Goal: Check status: Check status

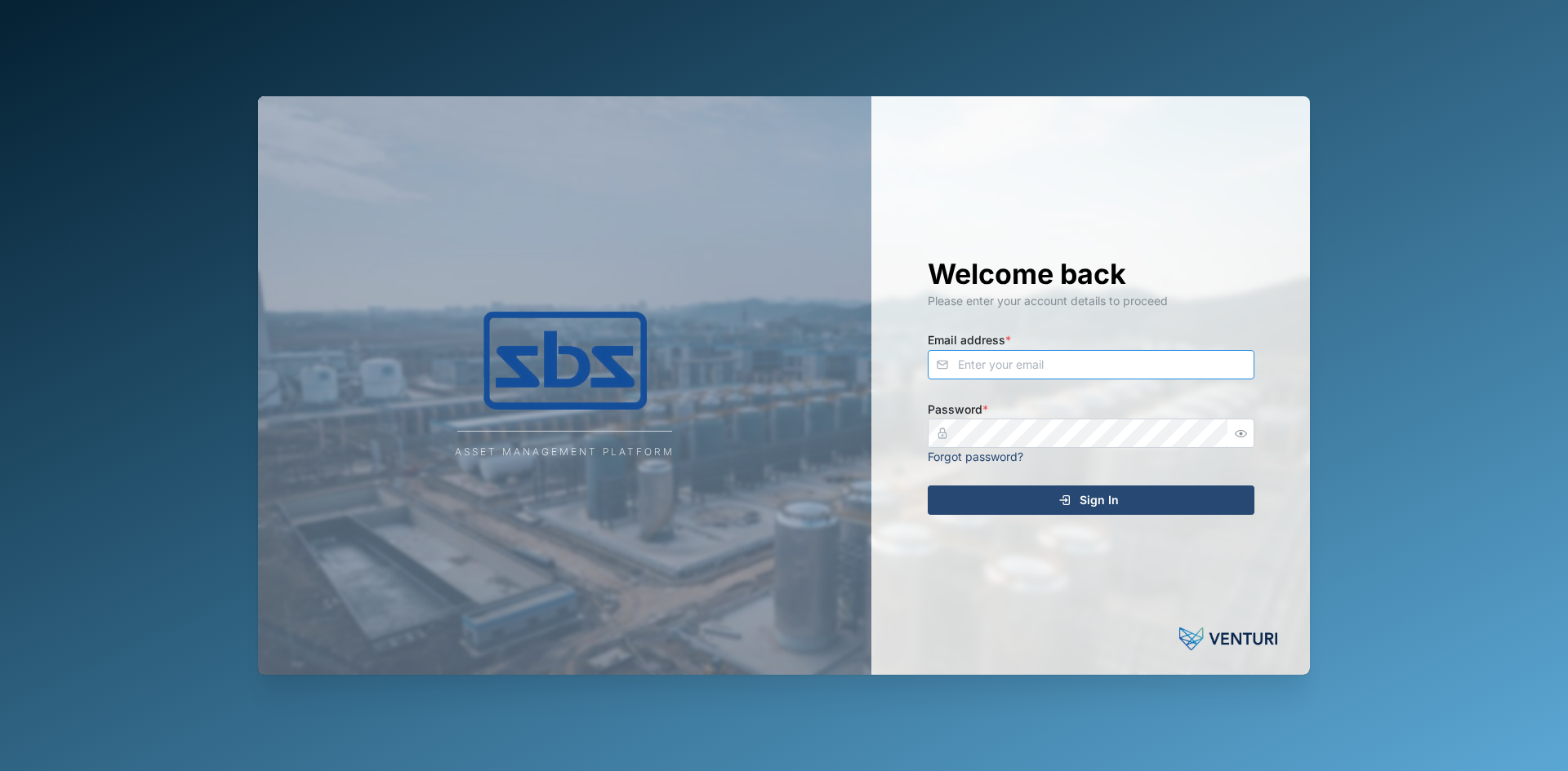
type input "brett@sbs.com.pg"
click at [989, 499] on div "Sign In" at bounding box center [1088, 501] width 301 height 28
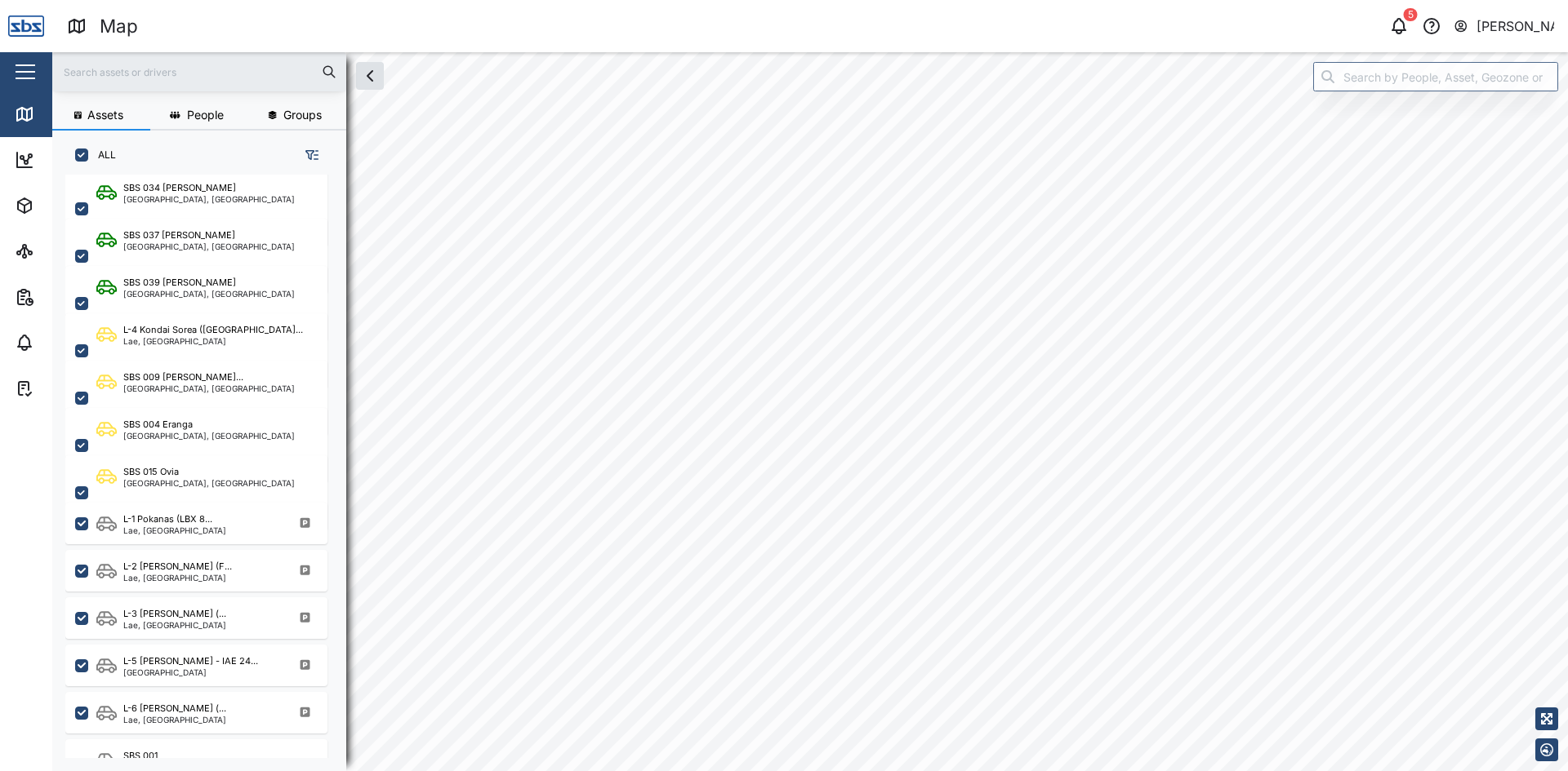
scroll to position [653, 0]
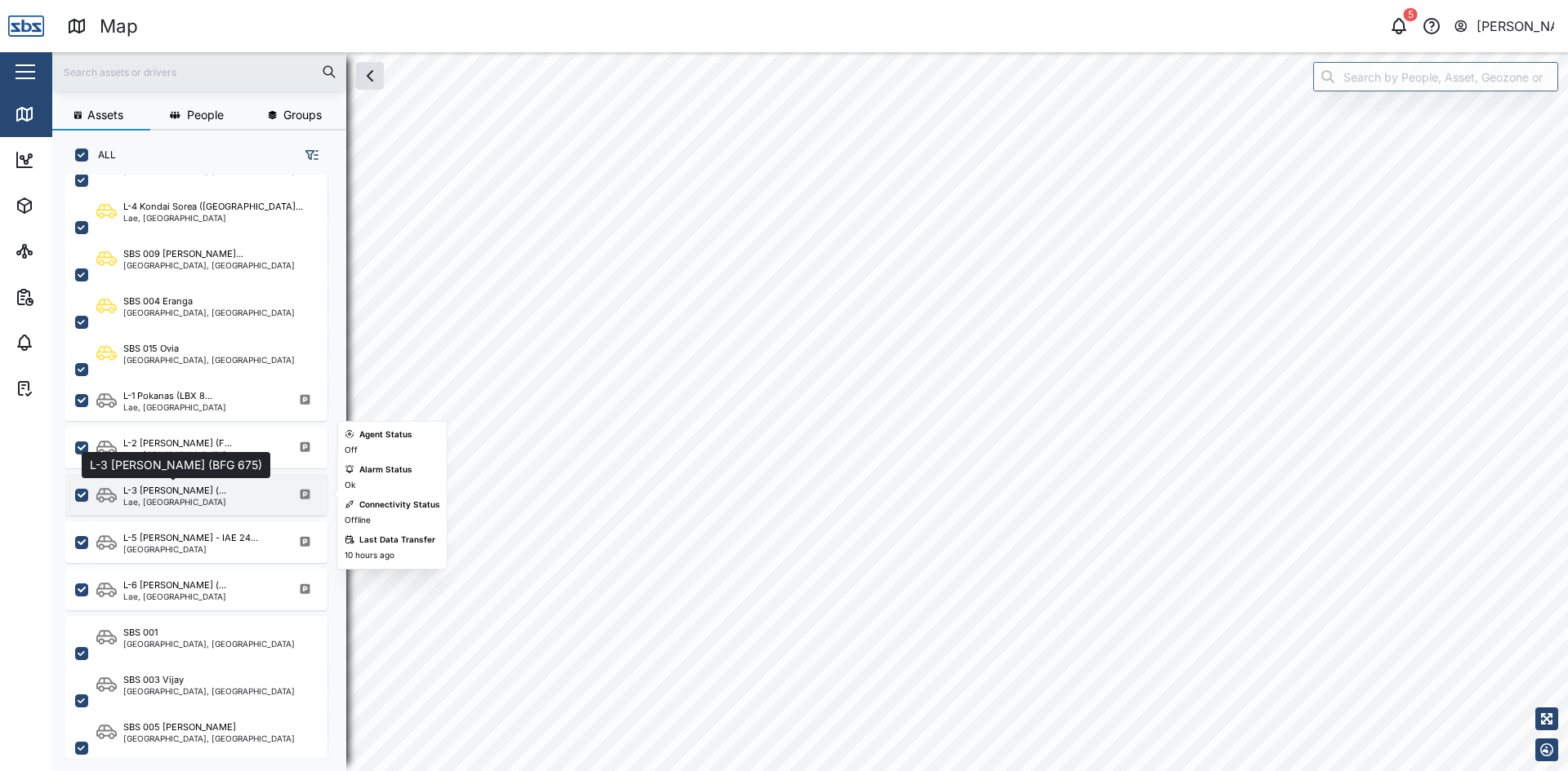
click at [152, 489] on div "L-3 [PERSON_NAME] (..." at bounding box center [175, 491] width 103 height 14
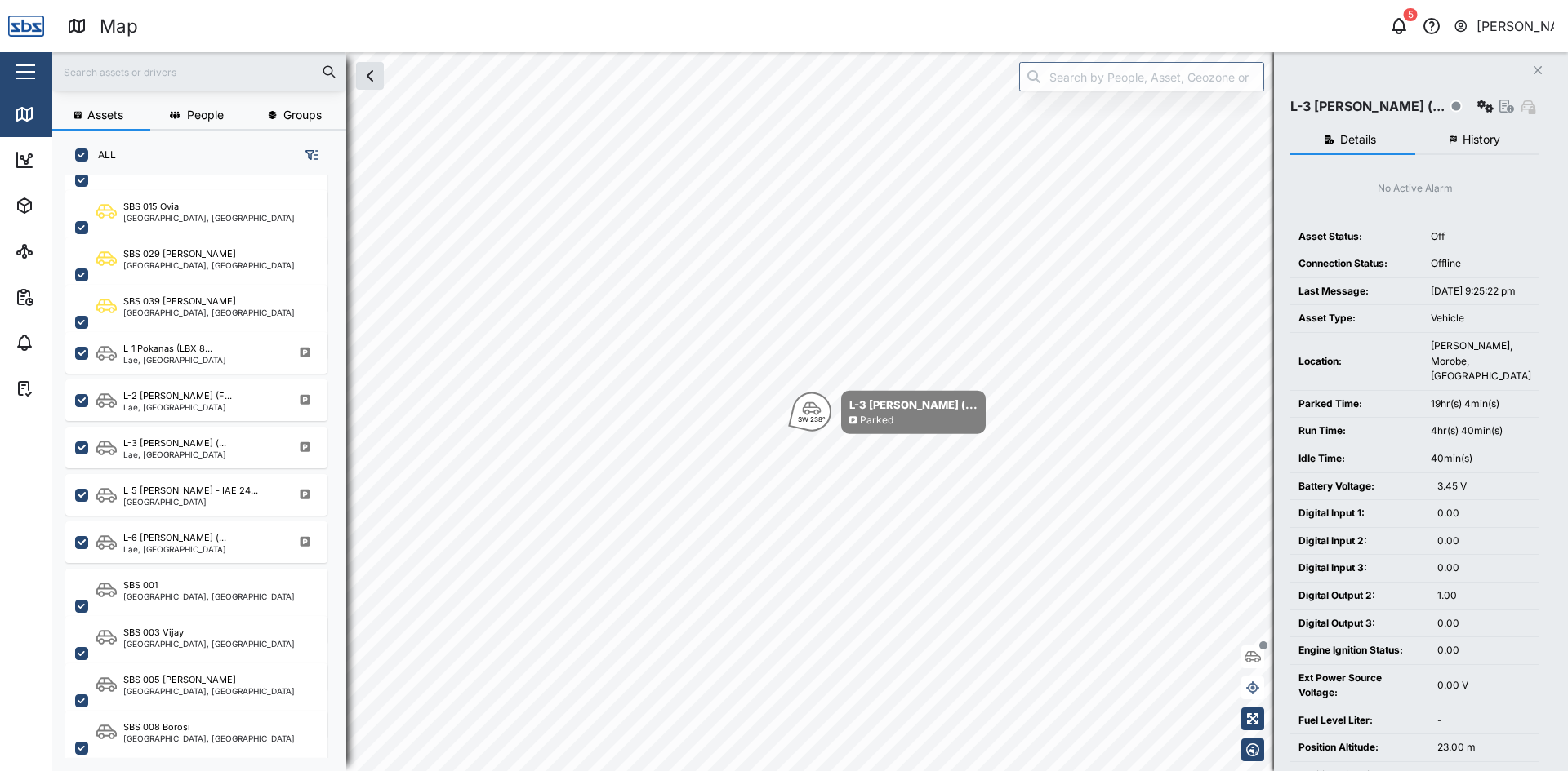
click at [1460, 144] on button "History" at bounding box center [1477, 141] width 125 height 30
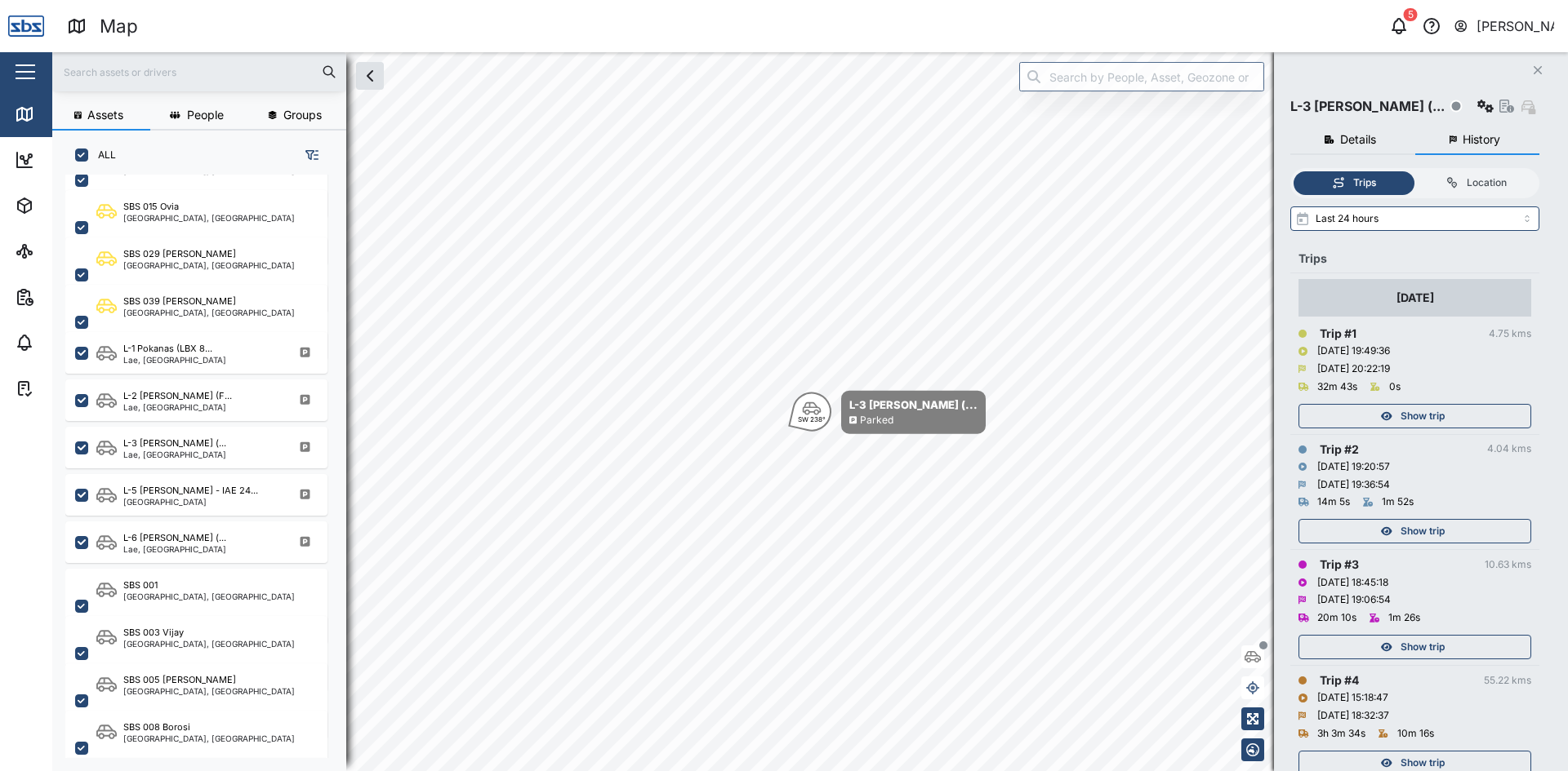
click at [1384, 418] on icon "button" at bounding box center [1387, 416] width 12 height 10
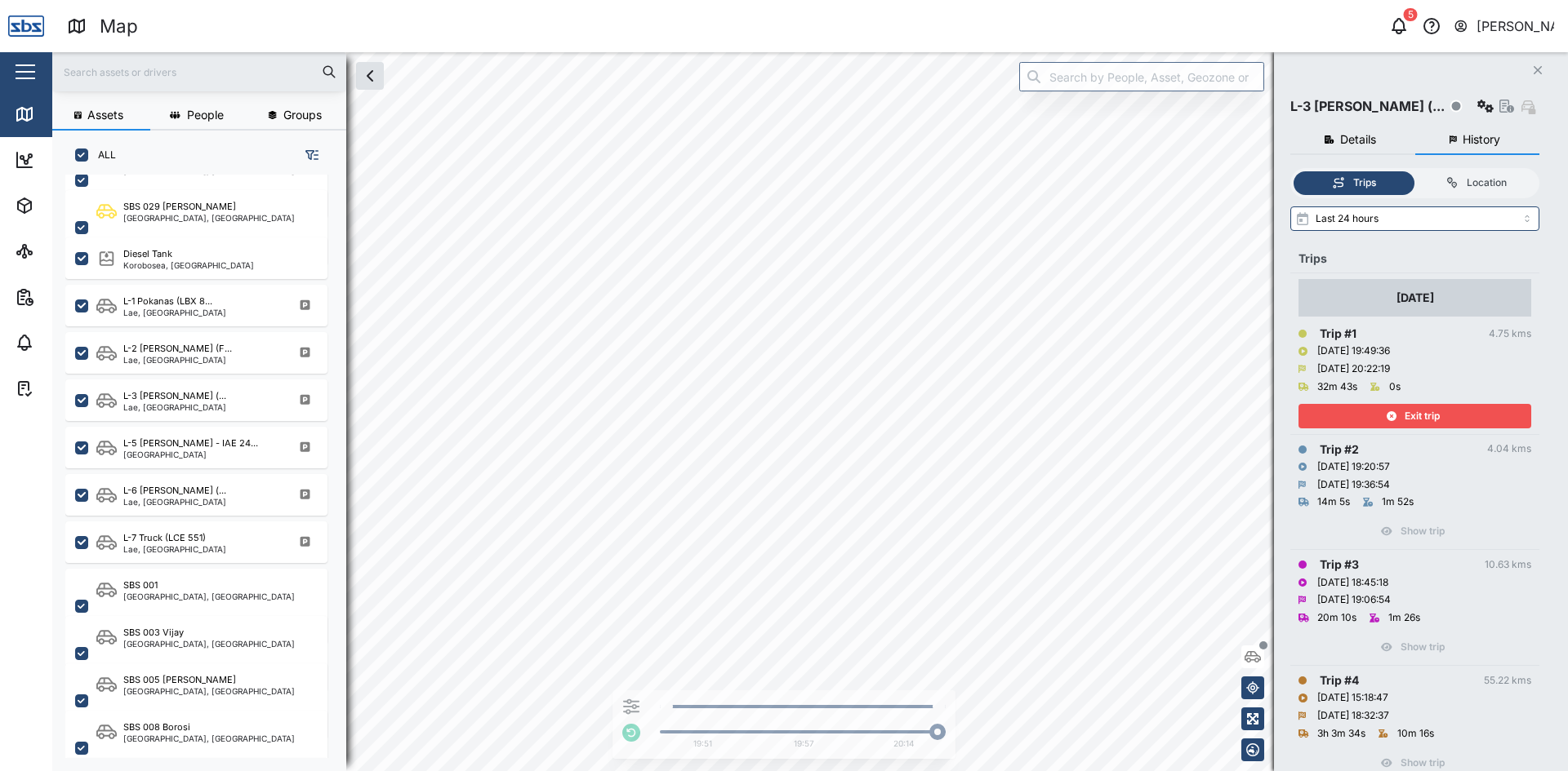
click at [1370, 417] on div "Exit trip" at bounding box center [1413, 417] width 213 height 23
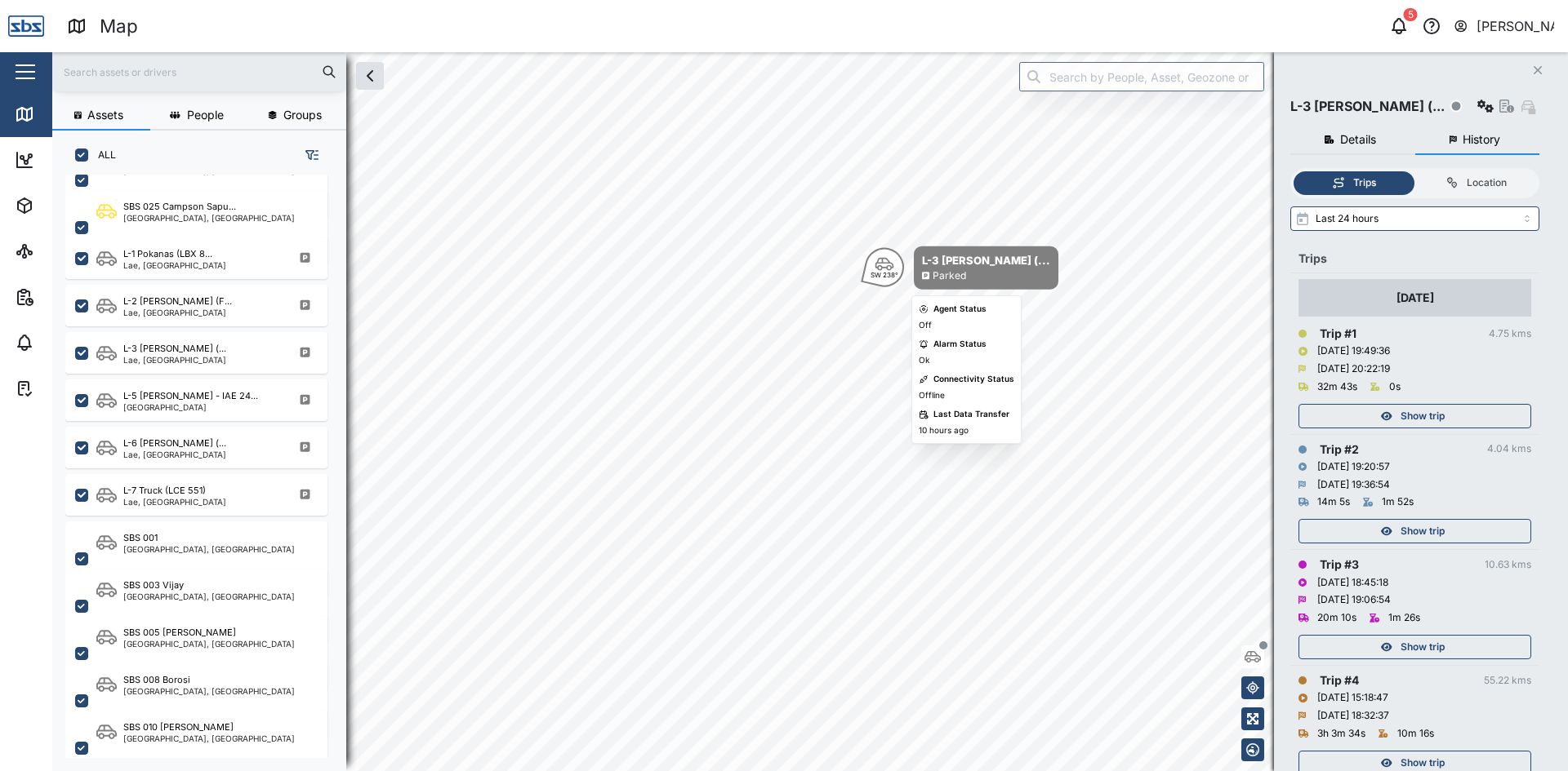
click at [1003, 260] on div "L-3 [PERSON_NAME] (..." at bounding box center [986, 260] width 129 height 16
